Goal: Information Seeking & Learning: Learn about a topic

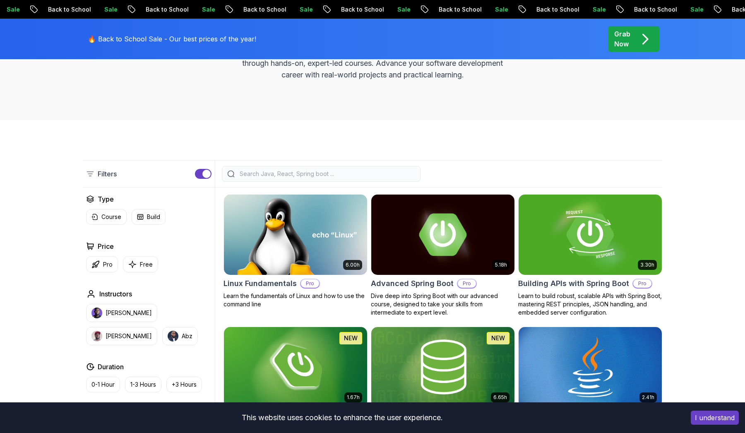
scroll to position [190, 0]
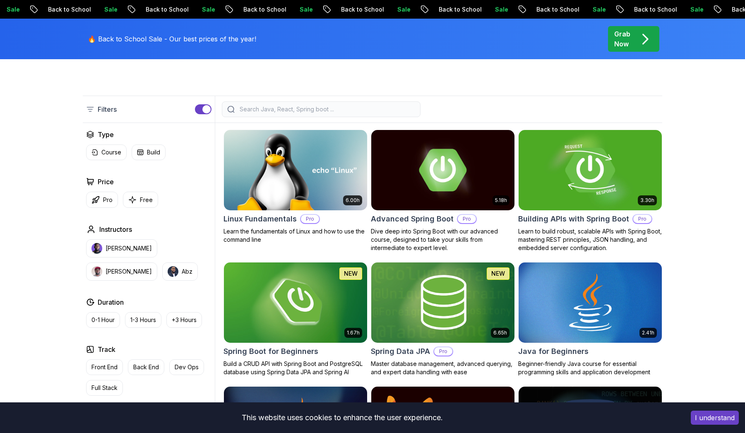
click at [583, 222] on h2 "Building APIs with Spring Boot" at bounding box center [574, 219] width 111 height 12
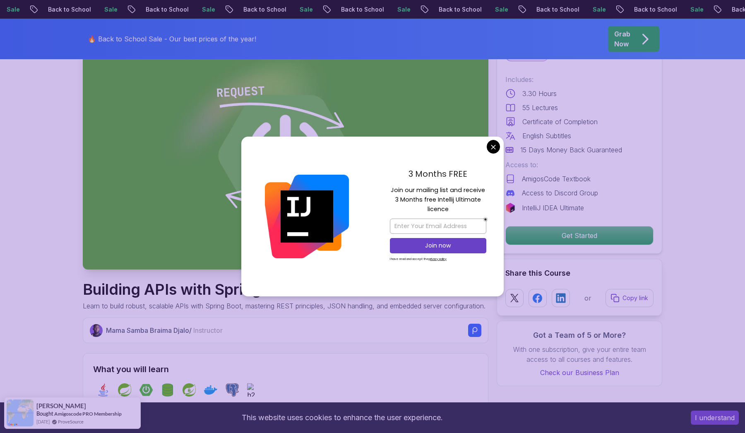
scroll to position [91, 0]
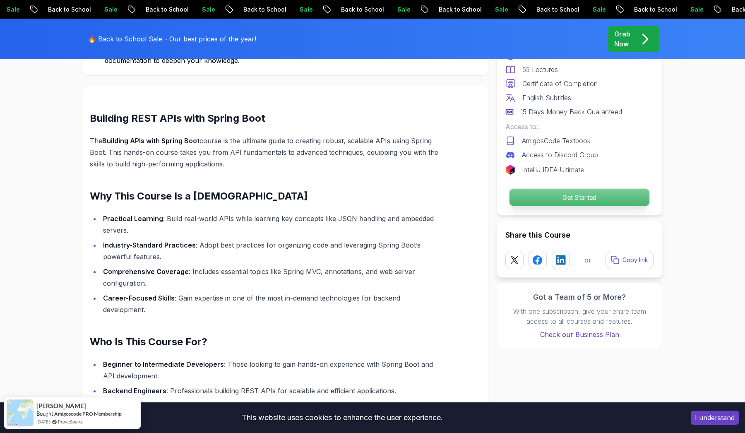
scroll to position [602, 0]
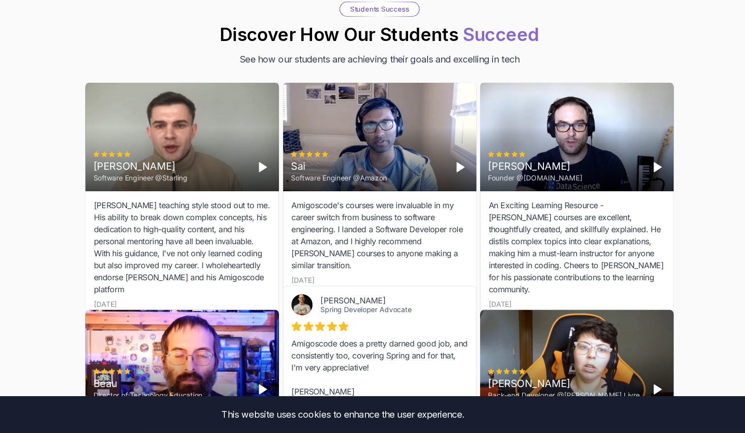
scroll to position [2878, 0]
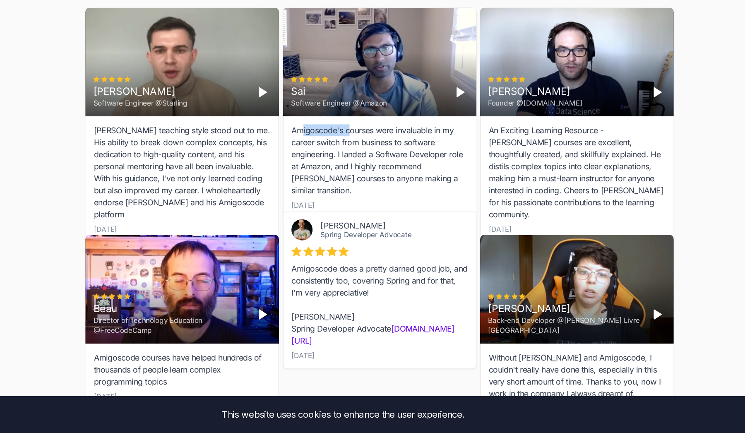
drag, startPoint x: 250, startPoint y: 101, endPoint x: 289, endPoint y: 101, distance: 39.3
click at [300, 178] on div "Amigoscode's courses were invaluable in my career switch from business to softw…" at bounding box center [373, 208] width 146 height 60
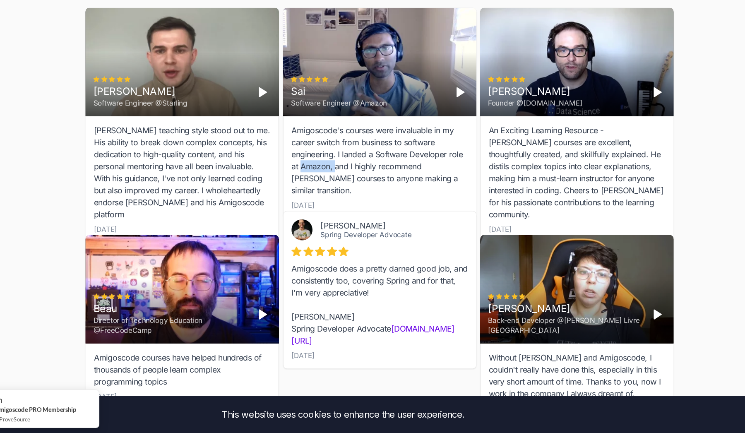
drag, startPoint x: 248, startPoint y: 129, endPoint x: 276, endPoint y: 129, distance: 28.6
click at [300, 178] on div "Amigoscode's courses were invaluable in my career switch from business to softw…" at bounding box center [373, 208] width 146 height 60
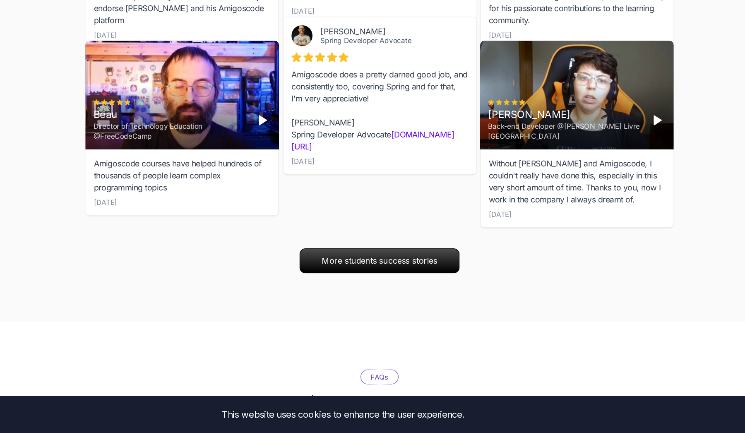
scroll to position [3052, 0]
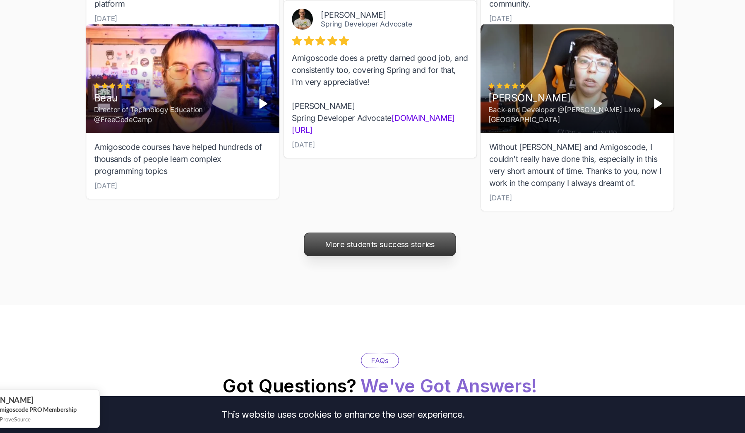
click at [338, 268] on p "More students success stories" at bounding box center [372, 277] width 125 height 19
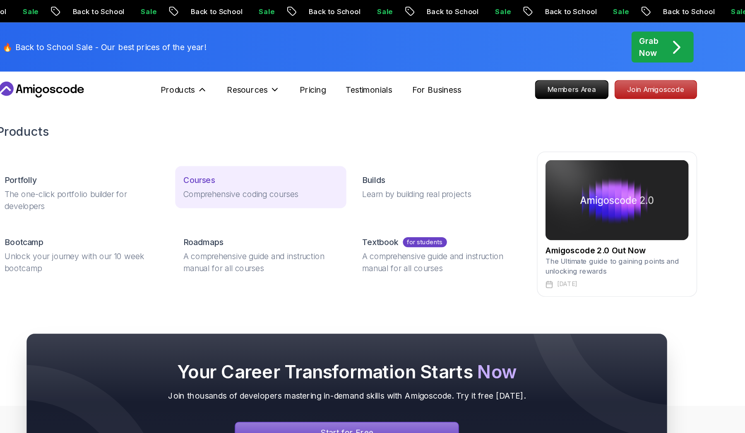
click at [231, 154] on link "Courses Comprehensive coding courses" at bounding box center [301, 154] width 141 height 35
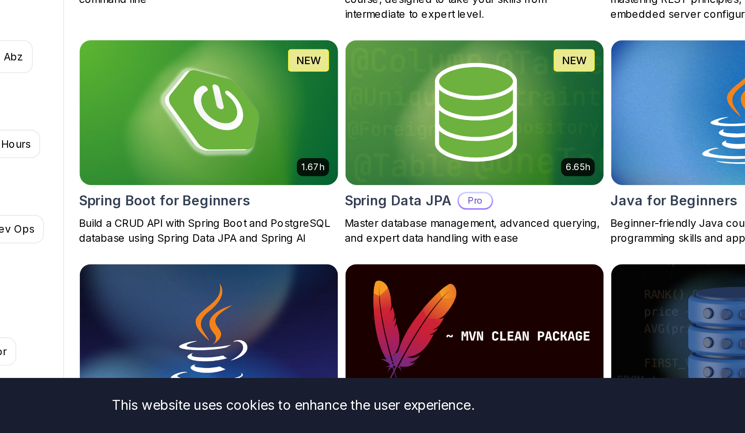
scroll to position [237, 0]
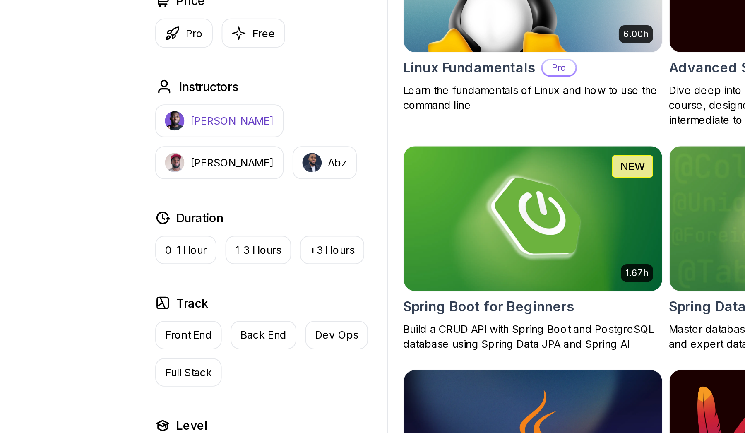
click at [123, 197] on p "[PERSON_NAME]" at bounding box center [129, 201] width 46 height 8
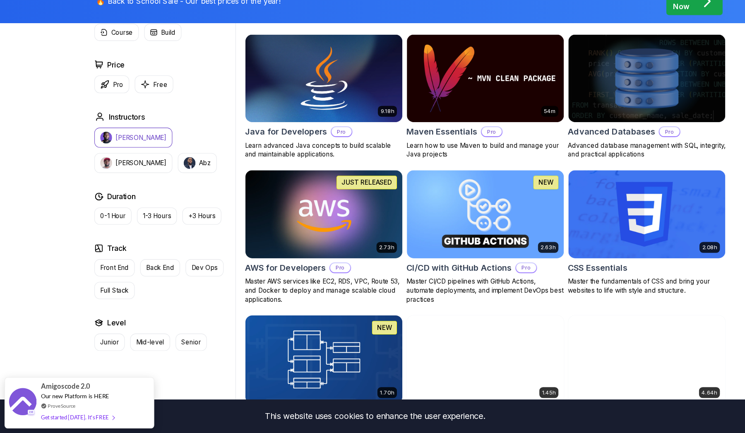
scroll to position [530, 0]
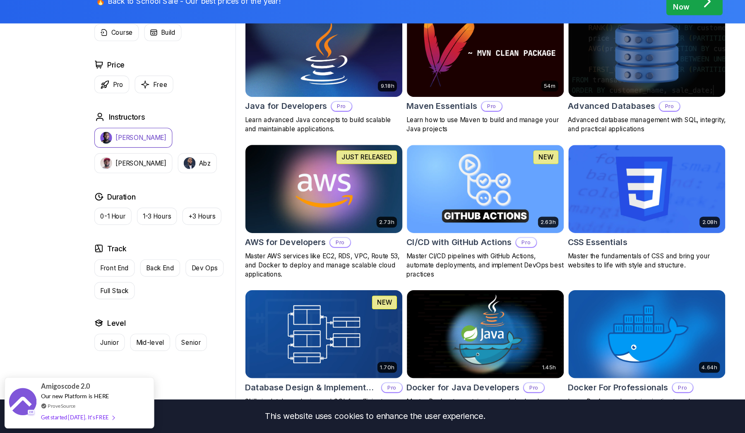
click at [346, 170] on img at bounding box center [295, 210] width 150 height 84
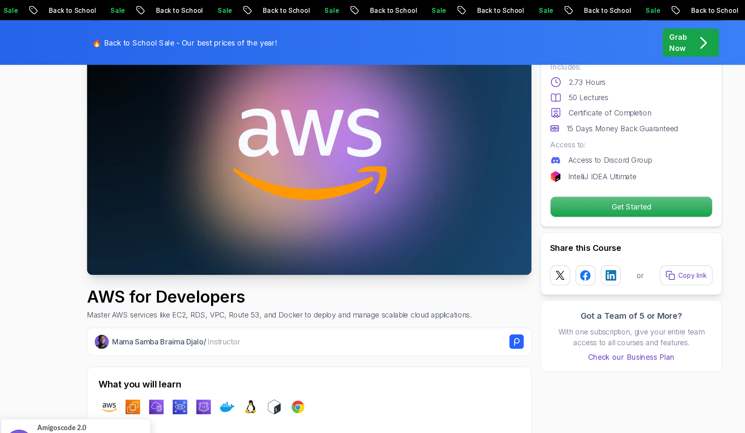
scroll to position [85, 0]
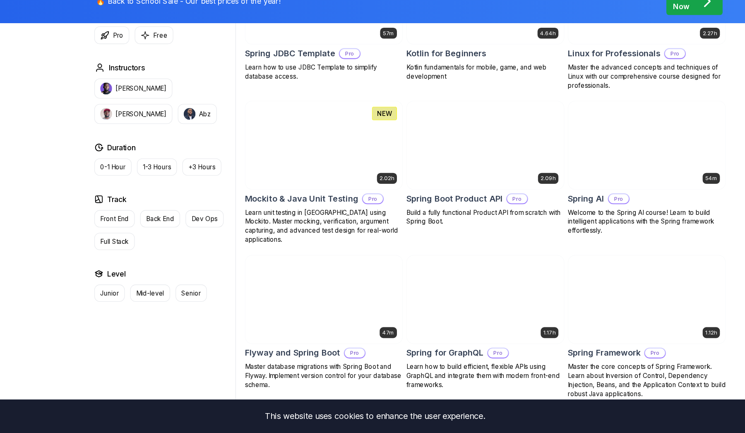
scroll to position [1763, 0]
